Goal: Navigation & Orientation: Find specific page/section

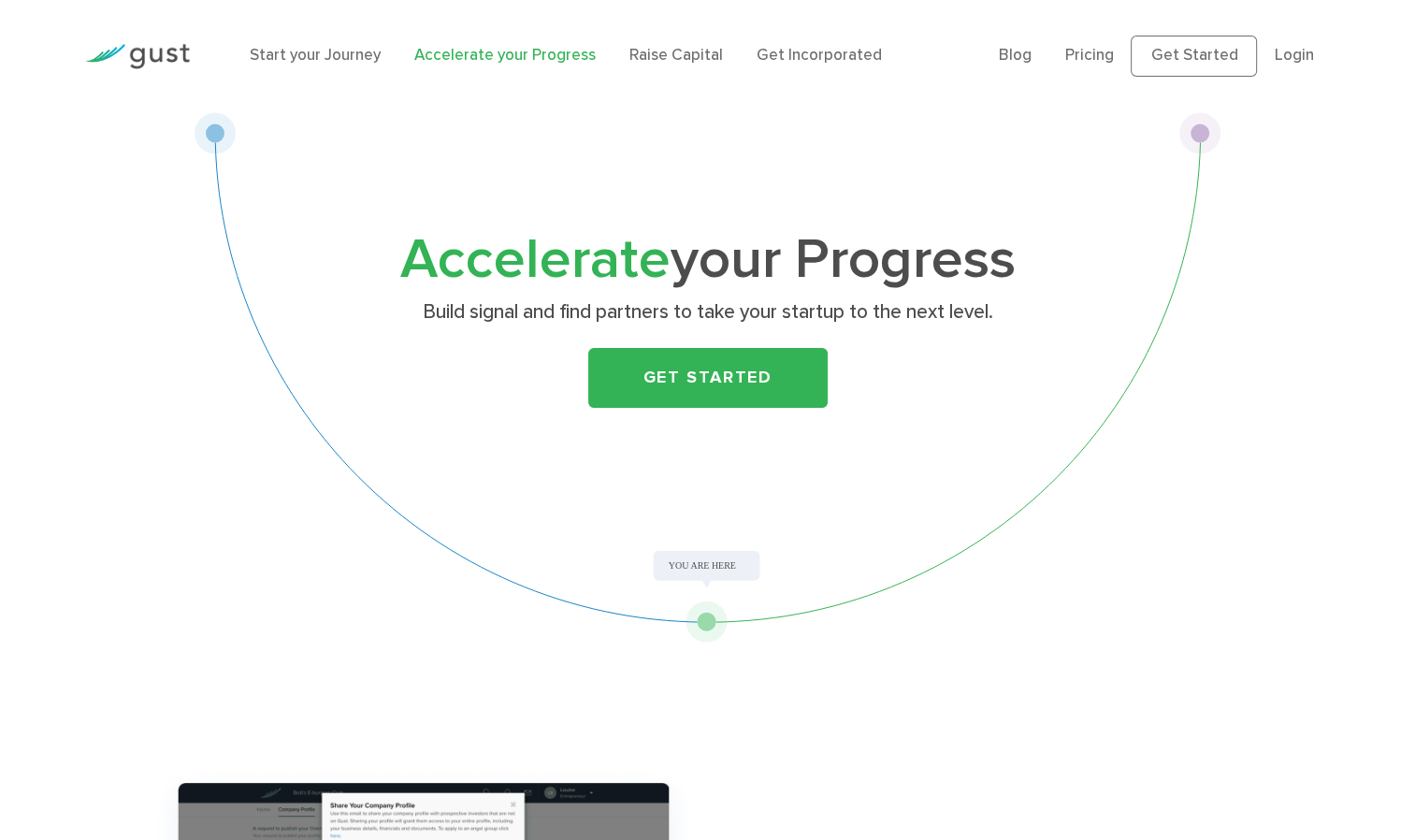
click at [310, 62] on link "Start your Journey" at bounding box center [315, 55] width 131 height 19
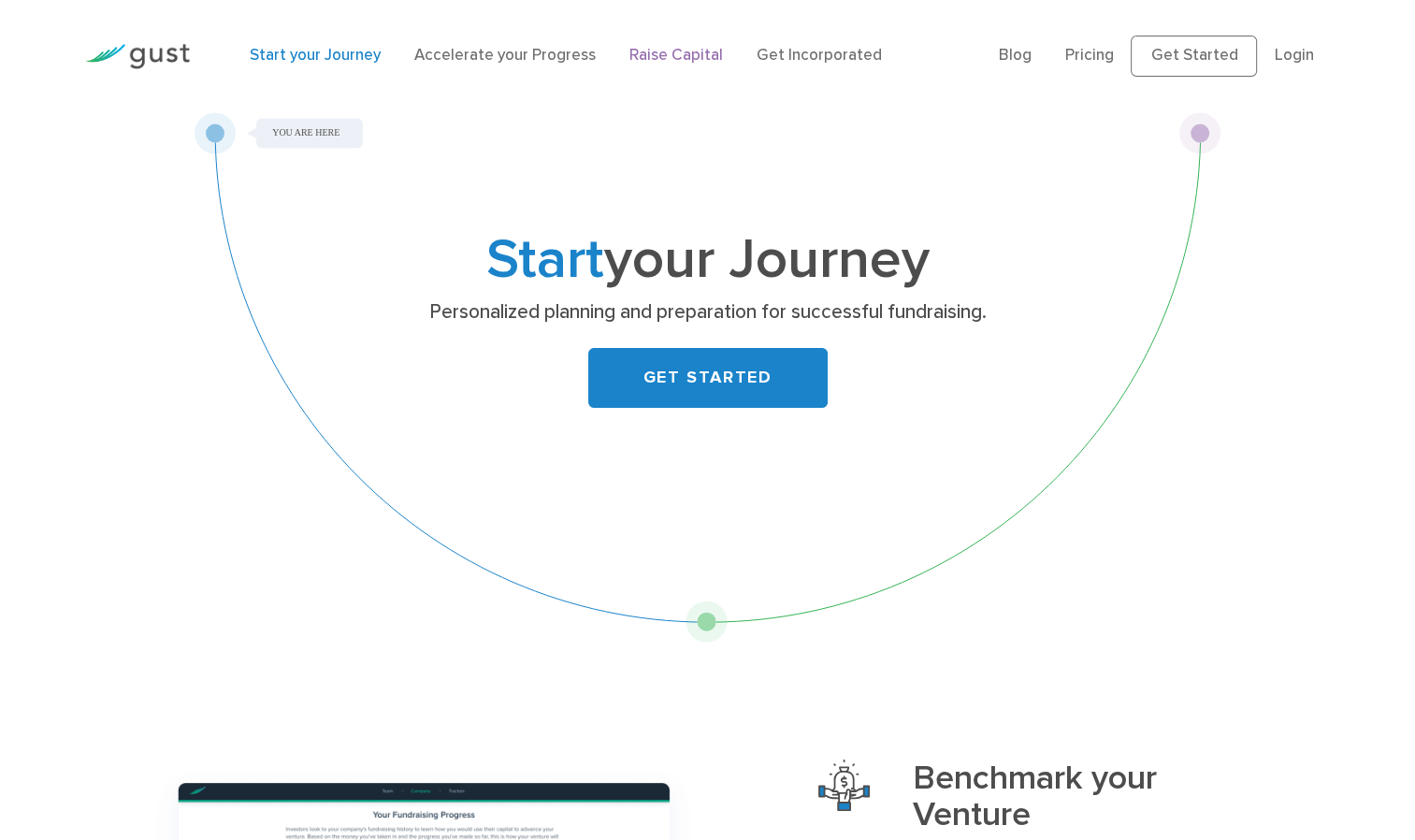
click at [652, 51] on link "Raise Capital" at bounding box center [676, 55] width 94 height 19
